Goal: Task Accomplishment & Management: Manage account settings

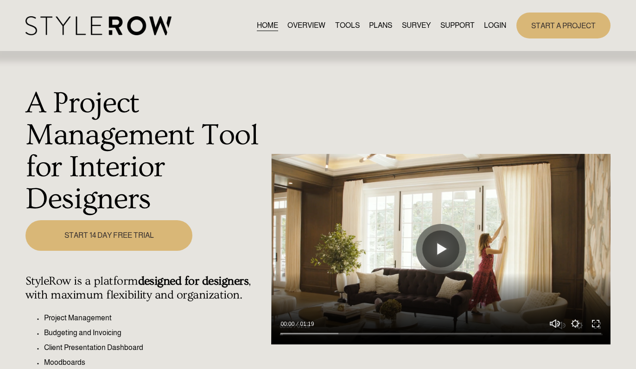
click at [489, 26] on link "LOGIN" at bounding box center [495, 25] width 22 height 13
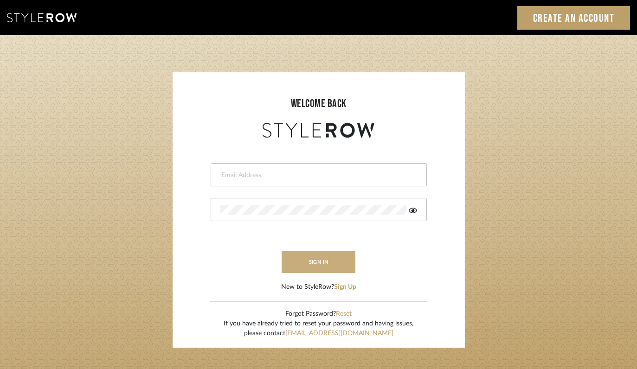
type input "felicia@onyxandoakinteriors.com"
click at [323, 263] on button "sign in" at bounding box center [319, 262] width 74 height 22
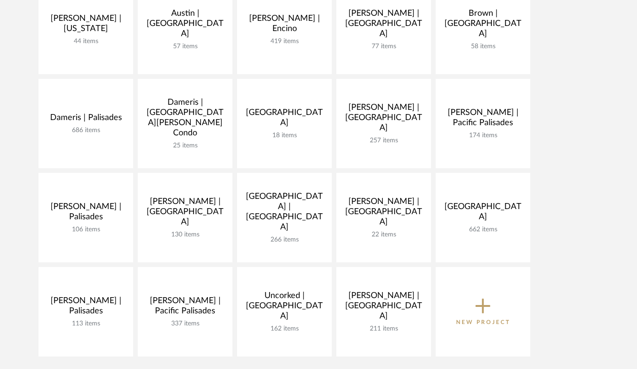
scroll to position [204, 0]
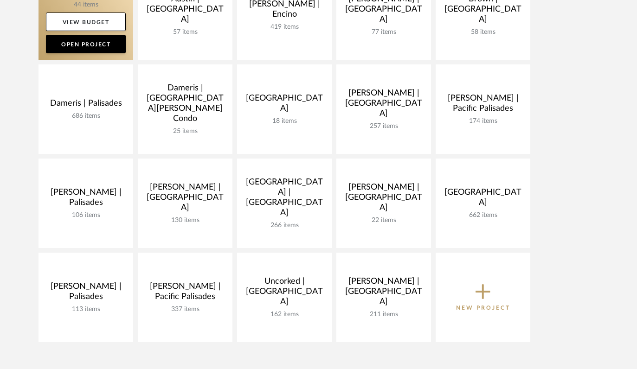
click at [89, 8] on link at bounding box center [86, 15] width 95 height 90
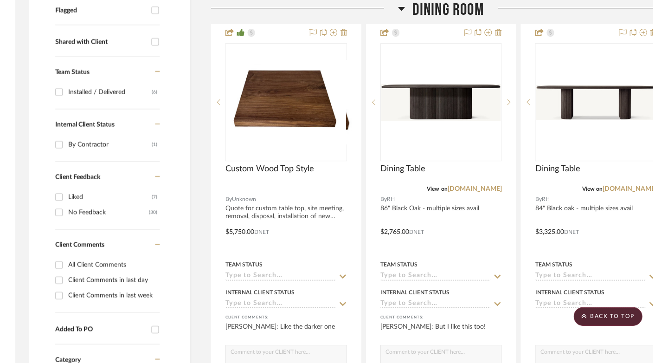
scroll to position [364, 0]
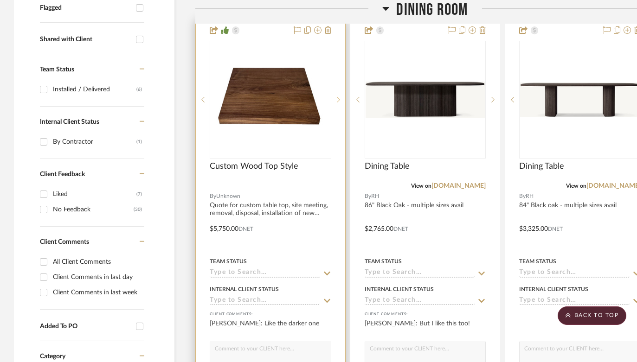
click at [337, 97] on icon at bounding box center [338, 100] width 3 height 6
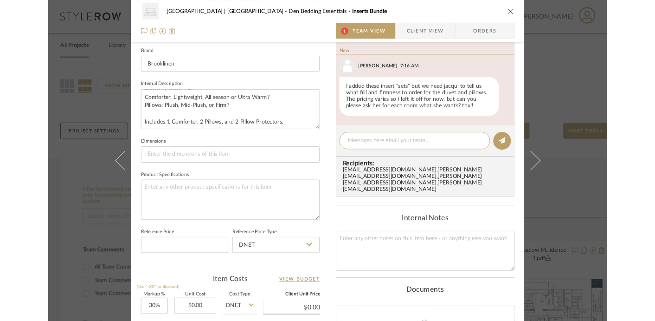
scroll to position [295, 0]
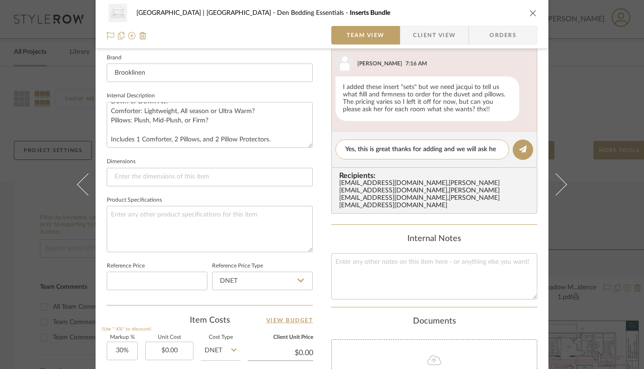
type textarea "Yes, this is great thanks for adding and we will ask her"
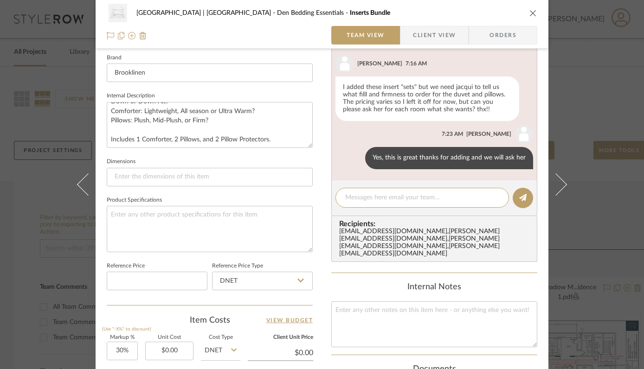
click at [531, 8] on div "Meadow Mountain | Vail Valley Den Bedding Essentials Inserts Bundle" at bounding box center [322, 13] width 430 height 19
click at [529, 13] on icon "close" at bounding box center [532, 12] width 7 height 7
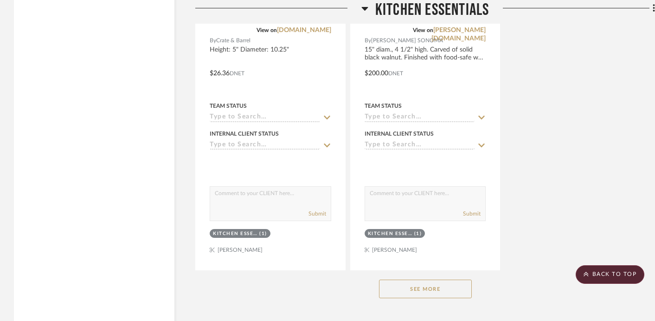
scroll to position [8816, 0]
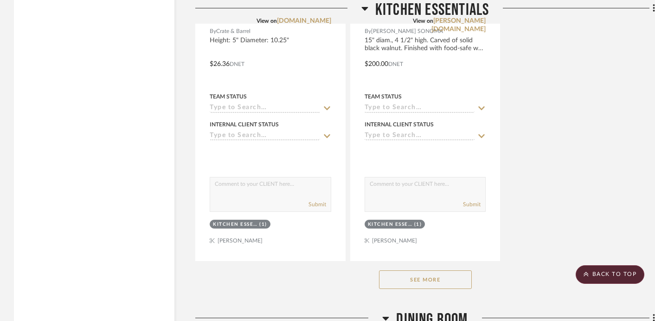
click at [421, 270] on button "See More" at bounding box center [425, 279] width 93 height 19
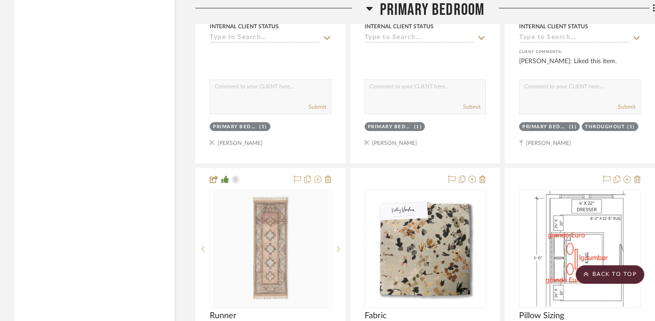
scroll to position [17706, 0]
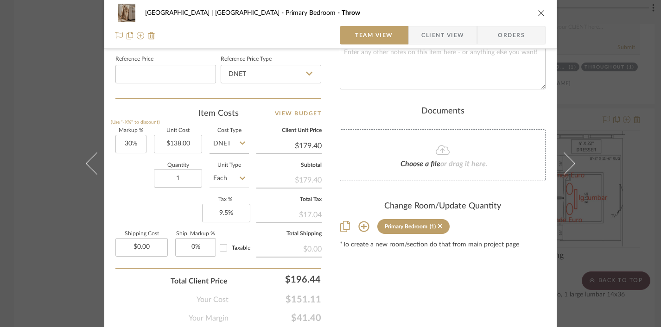
scroll to position [534, 0]
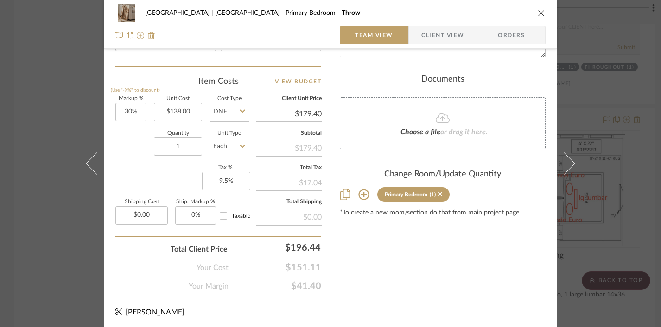
click at [359, 190] on icon at bounding box center [364, 195] width 11 height 11
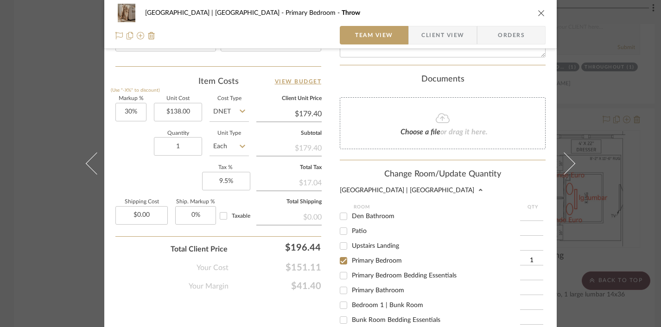
scroll to position [191, 0]
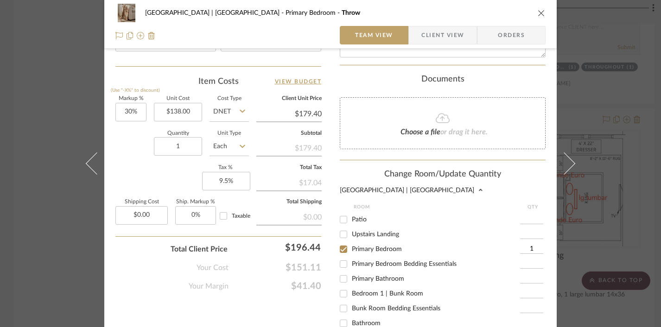
click at [339, 264] on input "Primary Bedroom Bedding Essentials" at bounding box center [343, 264] width 15 height 15
checkbox input "true"
type input "1"
click at [339, 249] on input "Primary Bedroom" at bounding box center [343, 249] width 15 height 15
checkbox input "false"
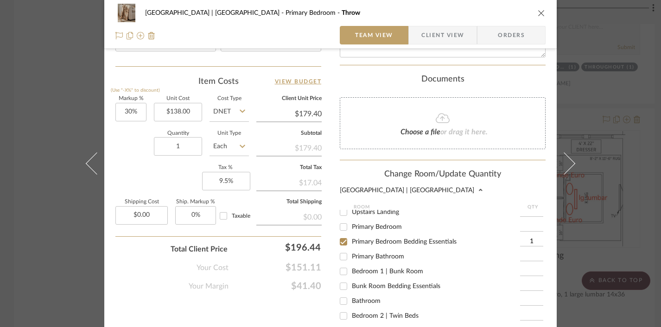
scroll to position [668, 0]
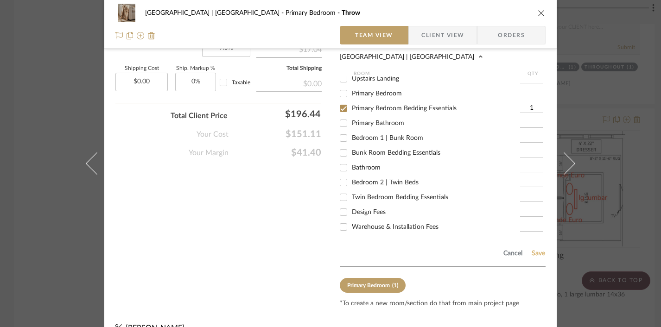
click at [541, 250] on button "Save" at bounding box center [539, 253] width 14 height 7
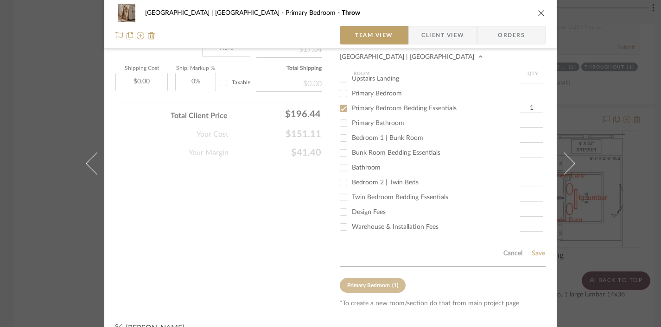
scroll to position [534, 0]
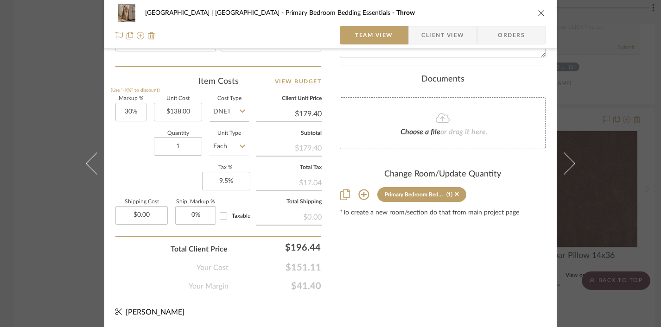
click at [538, 15] on icon "close" at bounding box center [541, 12] width 7 height 7
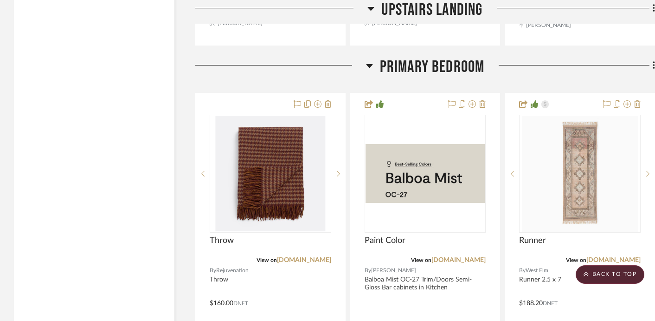
scroll to position [17311, 0]
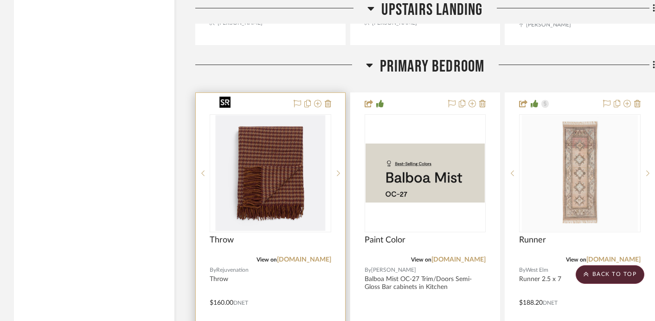
click at [297, 181] on img "0" at bounding box center [270, 173] width 109 height 116
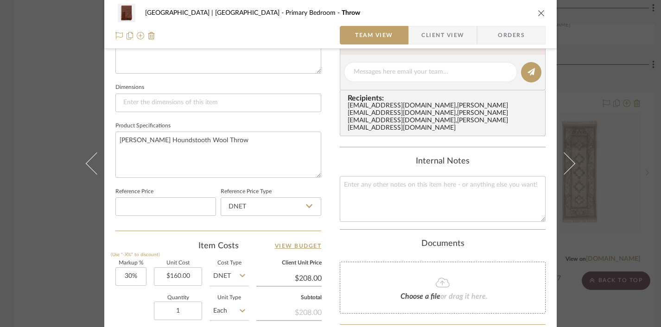
scroll to position [534, 0]
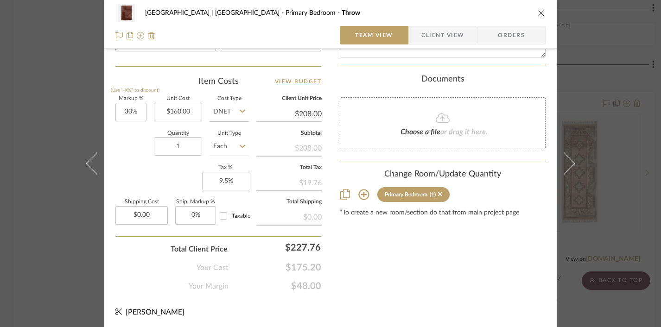
click at [364, 189] on icon at bounding box center [364, 194] width 11 height 11
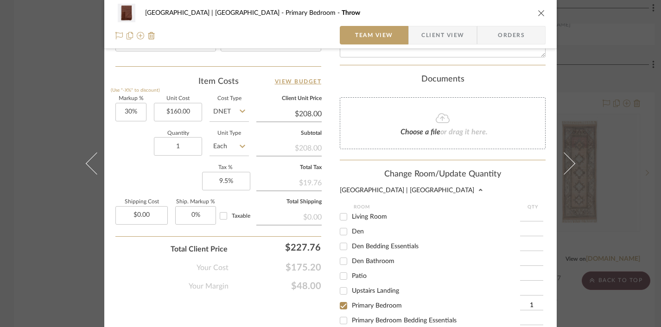
scroll to position [162, 0]
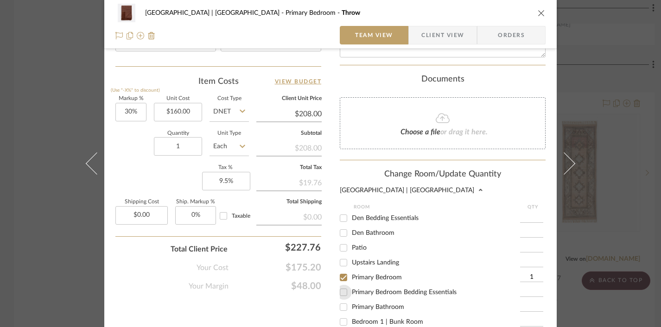
click at [338, 294] on input "Primary Bedroom Bedding Essentials" at bounding box center [343, 292] width 15 height 15
checkbox input "true"
type input "1"
click at [339, 276] on input "Primary Bedroom" at bounding box center [343, 277] width 15 height 15
checkbox input "false"
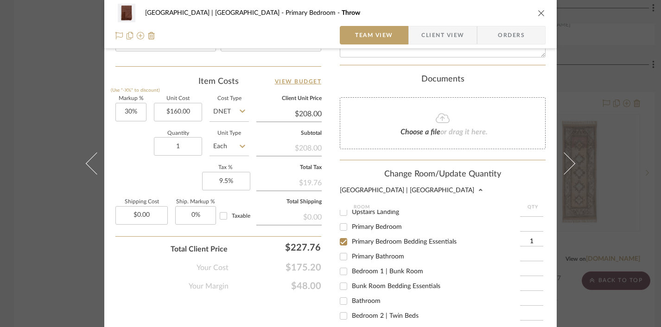
scroll to position [678, 0]
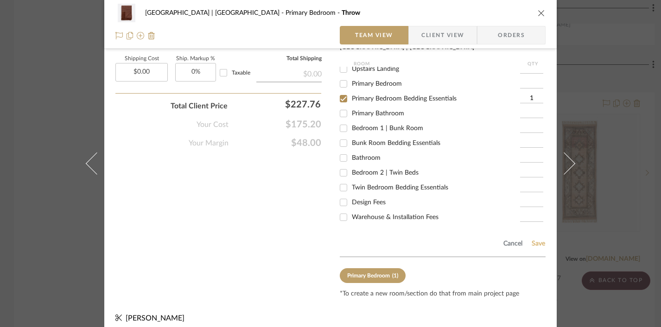
click at [535, 240] on button "Save" at bounding box center [539, 243] width 14 height 7
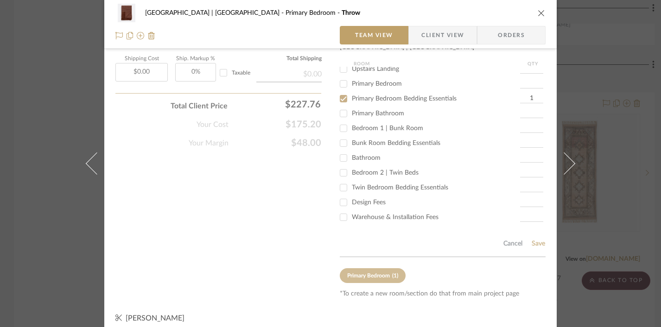
scroll to position [534, 0]
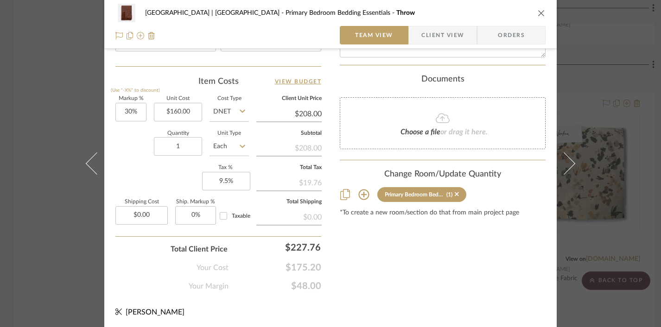
click at [538, 13] on icon "close" at bounding box center [541, 12] width 7 height 7
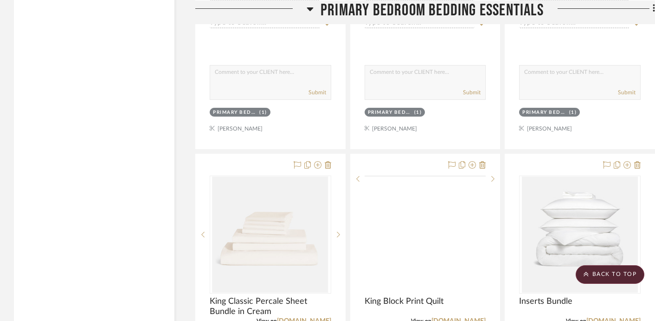
scroll to position [18972, 0]
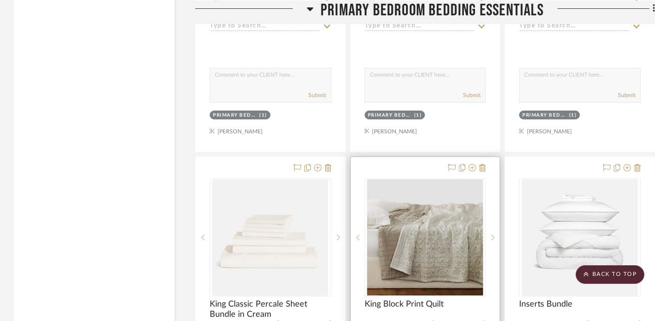
click at [462, 320] on link "the-citizenry.com" at bounding box center [458, 323] width 54 height 6
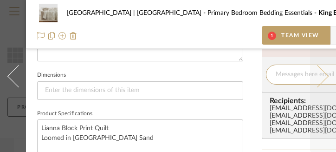
scroll to position [384, 0]
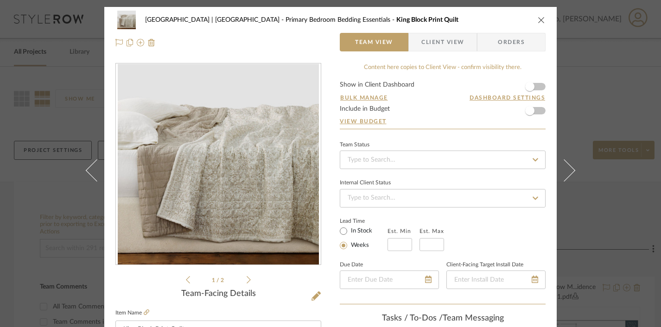
click at [148, 312] on fieldset "Item Name King Block Print Quilt" at bounding box center [219, 323] width 206 height 32
click at [144, 311] on icon at bounding box center [147, 313] width 6 height 6
